Goal: Find specific page/section: Find specific page/section

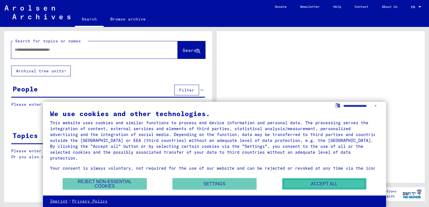
click at [295, 187] on button "Accept all" at bounding box center [324, 183] width 84 height 11
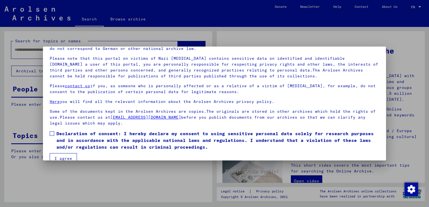
scroll to position [42, 0]
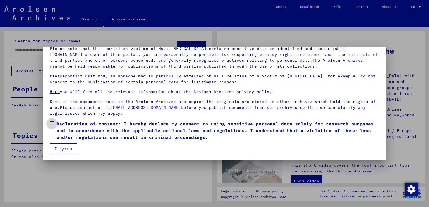
click at [52, 125] on span at bounding box center [52, 123] width 4 height 4
click at [60, 149] on button "I agree" at bounding box center [63, 148] width 27 height 11
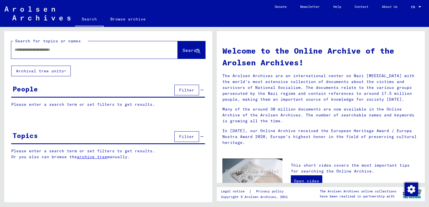
click at [95, 49] on input "text" at bounding box center [88, 50] width 146 height 6
click at [64, 72] on button "Archival tree units" at bounding box center [40, 71] width 59 height 11
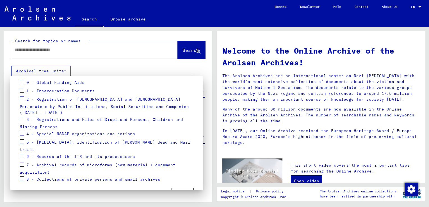
scroll to position [69, 0]
click at [56, 131] on span "4 - Special NSDAP organizations and actions" at bounding box center [80, 133] width 109 height 5
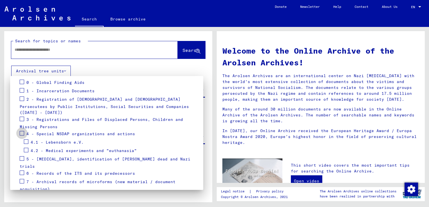
click at [23, 131] on span at bounding box center [22, 133] width 4 height 4
click at [29, 138] on div "4.1 - Lebensborn e.V." at bounding box center [54, 142] width 60 height 8
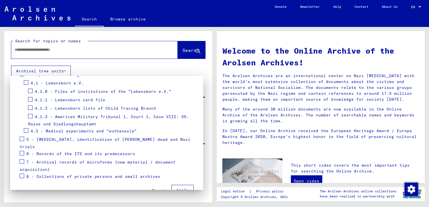
scroll to position [131, 0]
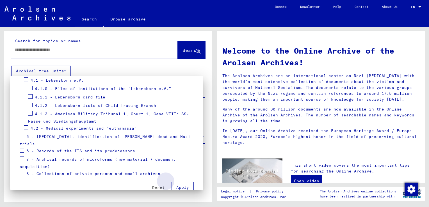
click at [178, 182] on button "Apply" at bounding box center [182, 187] width 22 height 11
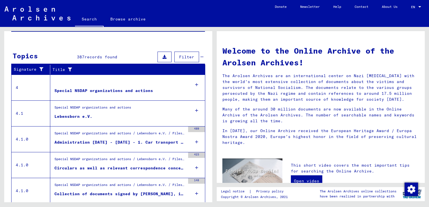
scroll to position [99, 0]
